Goal: Task Accomplishment & Management: Manage account settings

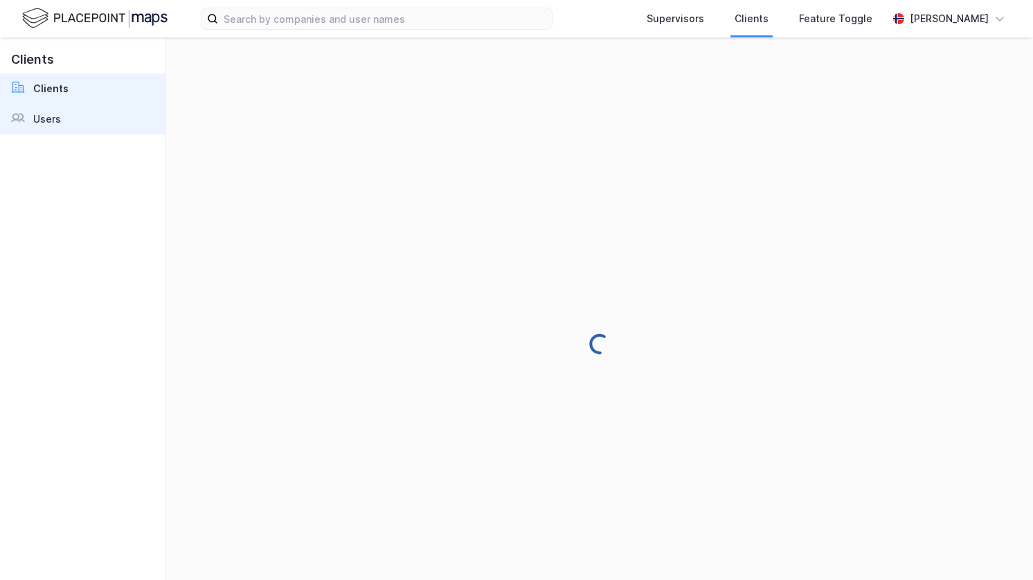
click at [81, 116] on link "Users" at bounding box center [83, 119] width 166 height 30
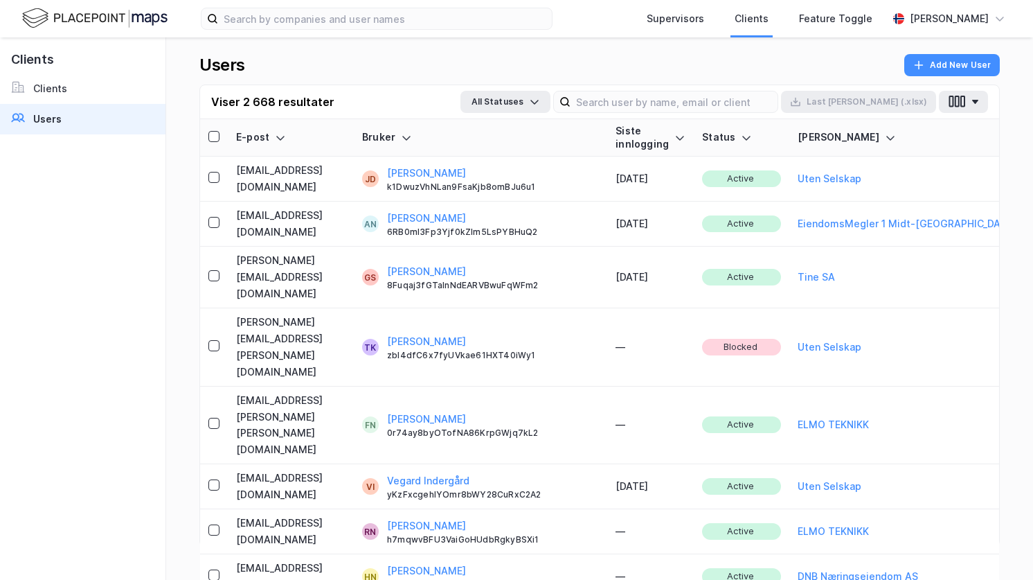
click at [763, 89] on div "Viser 2 668 resultater All Statuses Last [PERSON_NAME] (.xlsx)" at bounding box center [599, 102] width 799 height 34
click at [732, 94] on input at bounding box center [674, 101] width 207 height 21
click at [692, 51] on div "Users Add New User Viser 2 668 resultater All Statuses Last [PERSON_NAME] (.xls…" at bounding box center [599, 308] width 867 height 542
click at [689, 87] on div "Viser 2 668 resultater All Statuses Last [PERSON_NAME] (.xlsx)" at bounding box center [599, 102] width 799 height 34
click at [689, 108] on input at bounding box center [674, 101] width 207 height 21
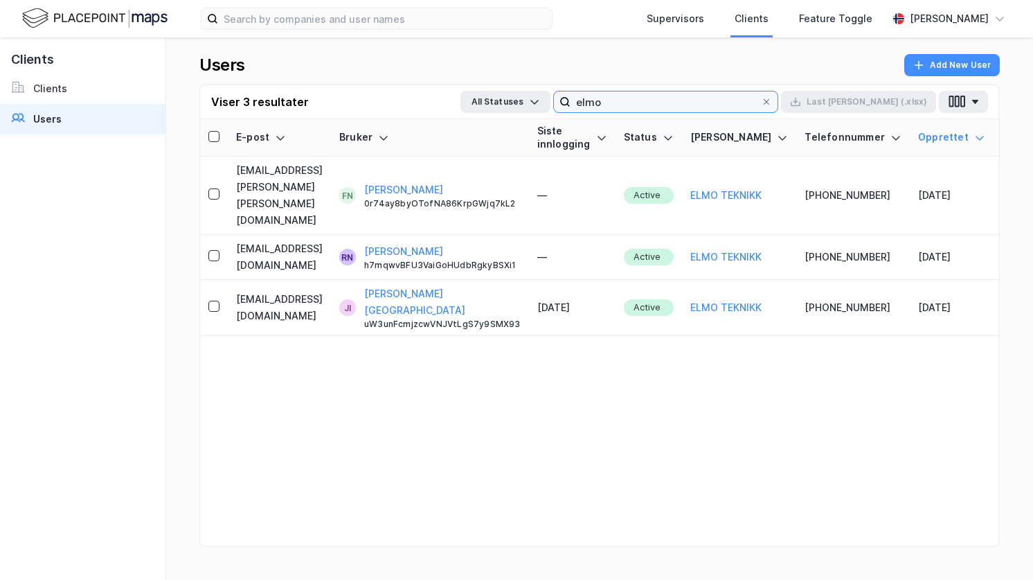
type input "elmo"
